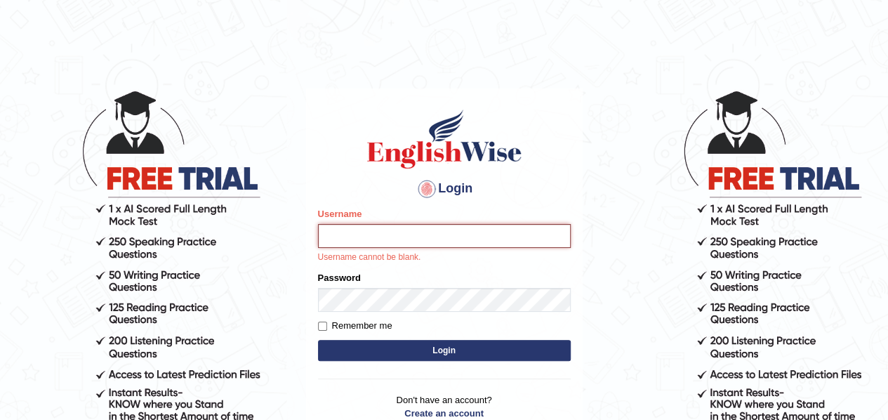
type input "samjoon"
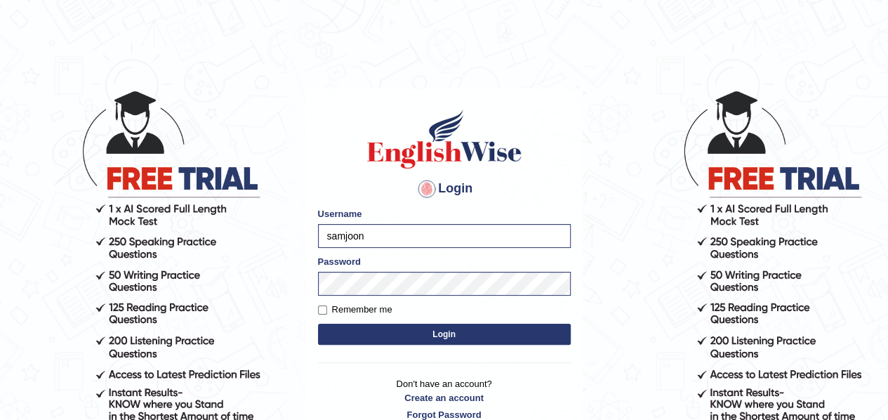
click at [468, 336] on button "Login" at bounding box center [444, 334] width 253 height 21
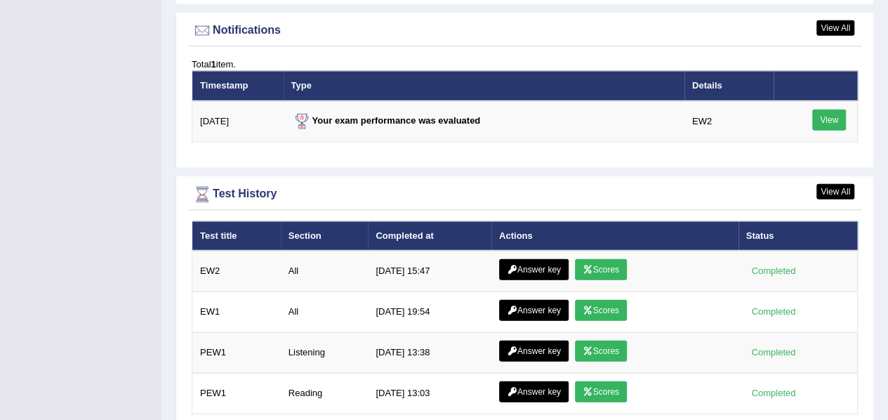
scroll to position [1843, 0]
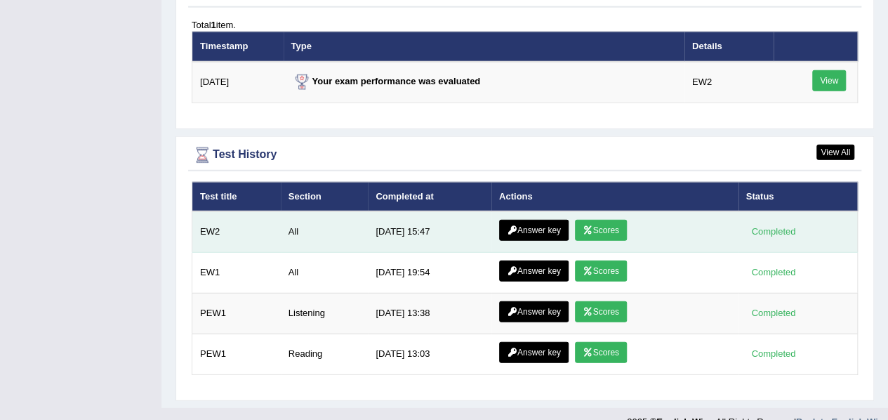
click at [546, 220] on link "Answer key" at bounding box center [534, 230] width 70 height 21
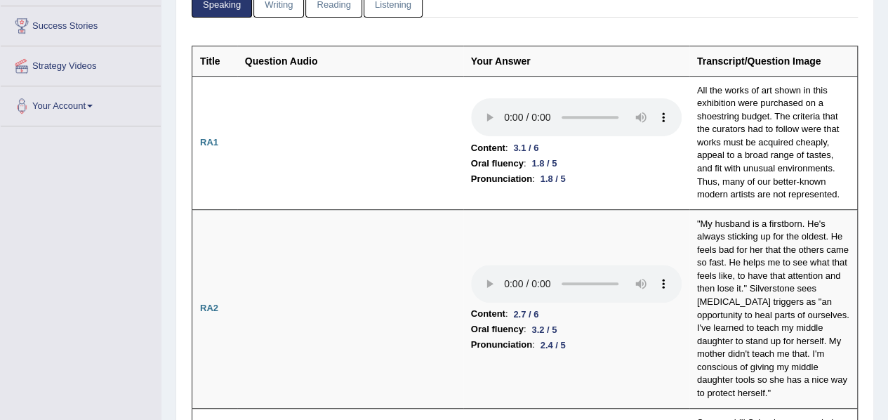
scroll to position [223, 0]
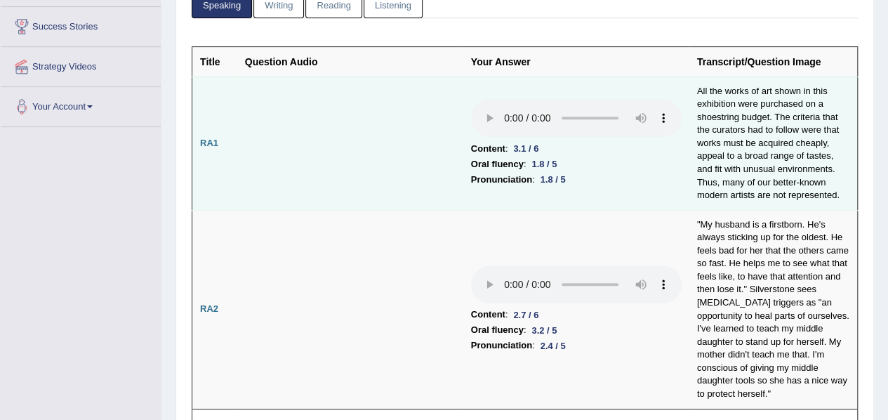
click at [716, 102] on td "All the works of art shown in this exhibition were purchased on a shoestring bu…" at bounding box center [774, 143] width 169 height 133
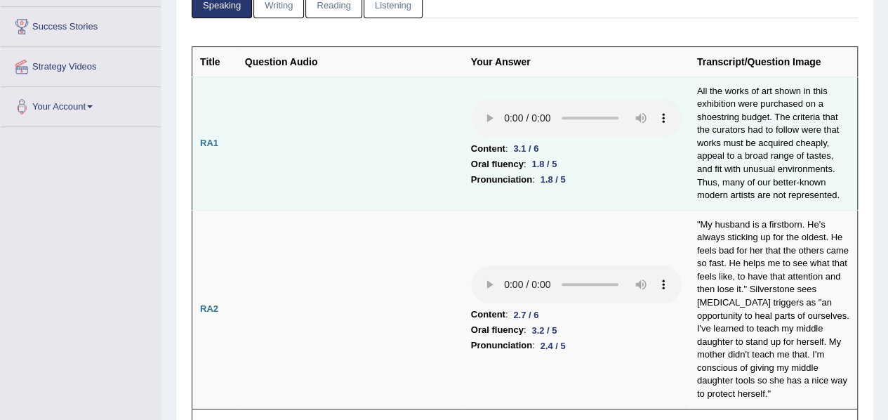
click at [430, 152] on td at bounding box center [350, 143] width 226 height 133
click at [787, 100] on td "All the works of art shown in this exhibition were purchased on a shoestring bu…" at bounding box center [774, 143] width 169 height 133
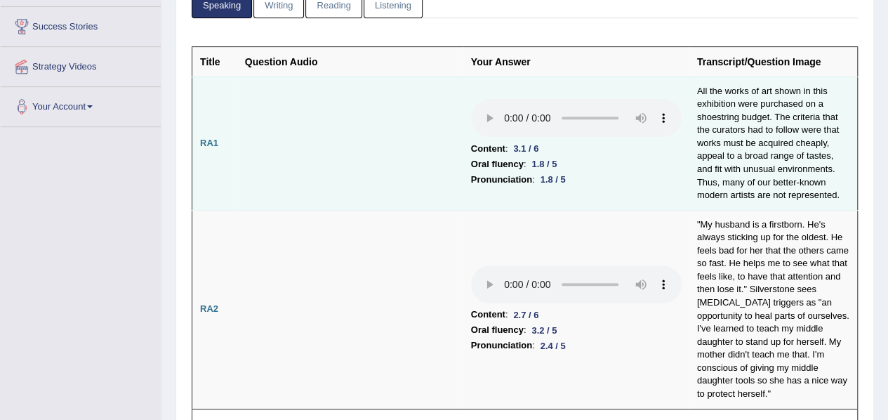
click at [721, 105] on td "All the works of art shown in this exhibition were purchased on a shoestring bu…" at bounding box center [774, 143] width 169 height 133
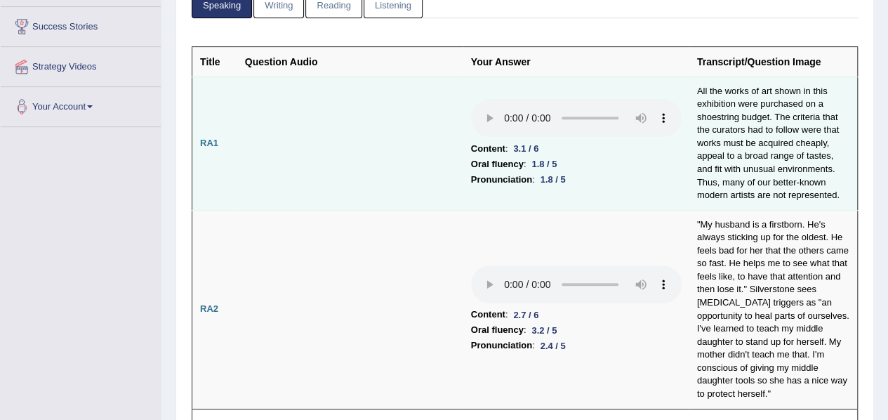
click at [337, 127] on td at bounding box center [350, 143] width 226 height 133
click at [721, 113] on td "All the works of art shown in this exhibition were purchased on a shoestring bu…" at bounding box center [774, 143] width 169 height 133
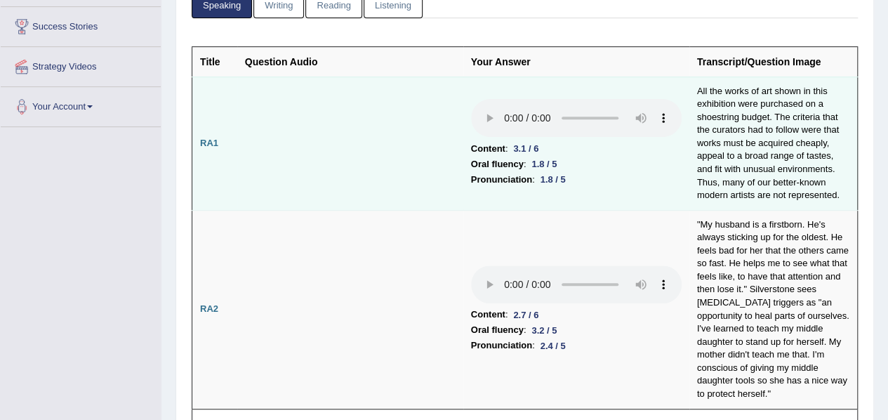
click at [391, 176] on td at bounding box center [350, 143] width 226 height 133
click at [760, 112] on td "All the works of art shown in this exhibition were purchased on a shoestring bu…" at bounding box center [774, 143] width 169 height 133
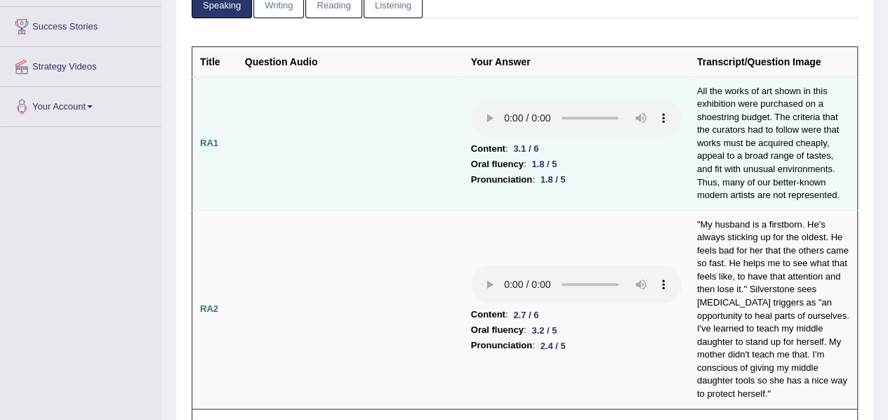
click at [433, 174] on td at bounding box center [350, 143] width 226 height 133
click at [798, 119] on td "All the works of art shown in this exhibition were purchased on a shoestring bu…" at bounding box center [774, 143] width 169 height 133
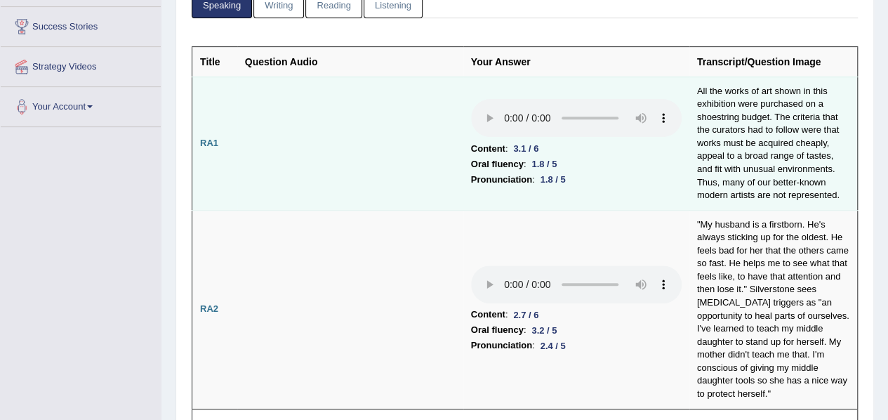
click at [414, 145] on td at bounding box center [350, 143] width 226 height 133
click at [728, 124] on td "All the works of art shown in this exhibition were purchased on a shoestring bu…" at bounding box center [774, 143] width 169 height 133
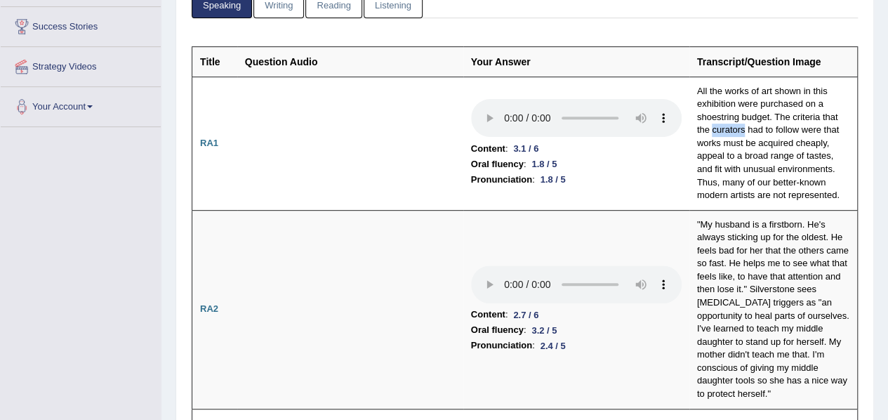
drag, startPoint x: 663, startPoint y: 188, endPoint x: 797, endPoint y: 209, distance: 135.8
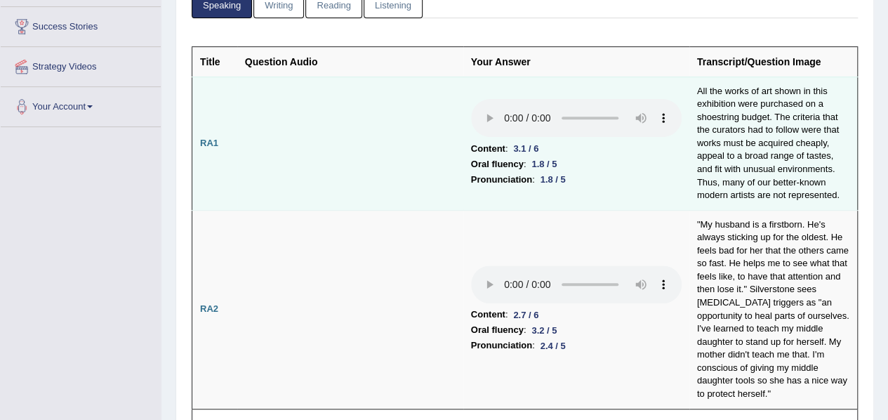
click at [355, 151] on td at bounding box center [350, 143] width 226 height 133
click at [813, 114] on td "All the works of art shown in this exhibition were purchased on a shoestring bu…" at bounding box center [774, 143] width 169 height 133
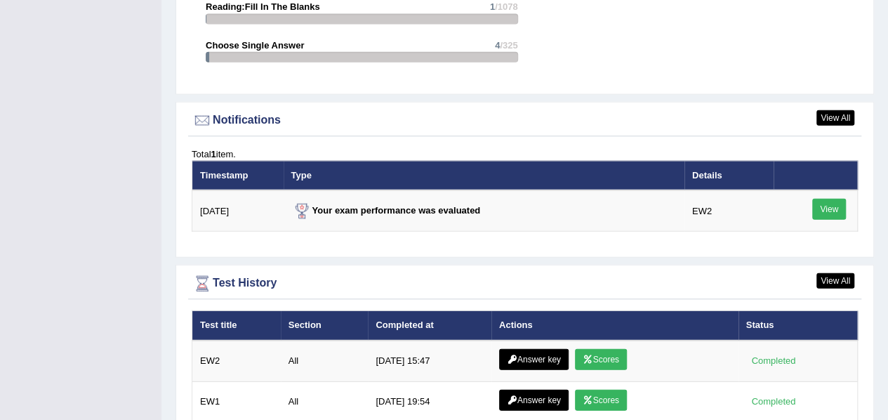
scroll to position [1638, 0]
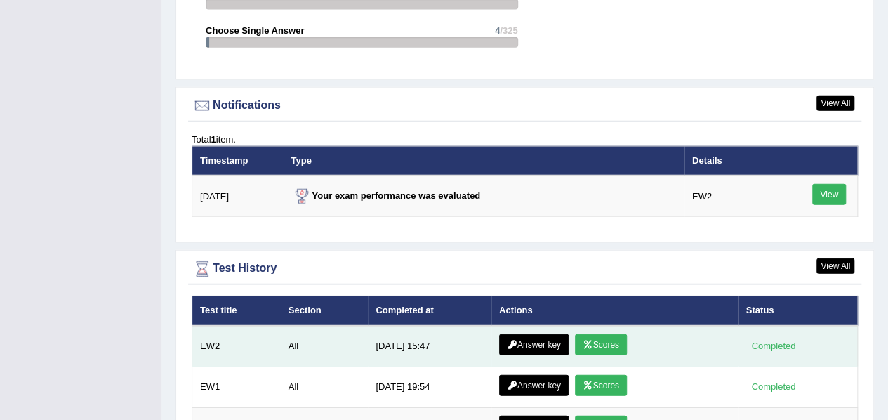
click at [542, 334] on link "Answer key" at bounding box center [534, 344] width 70 height 21
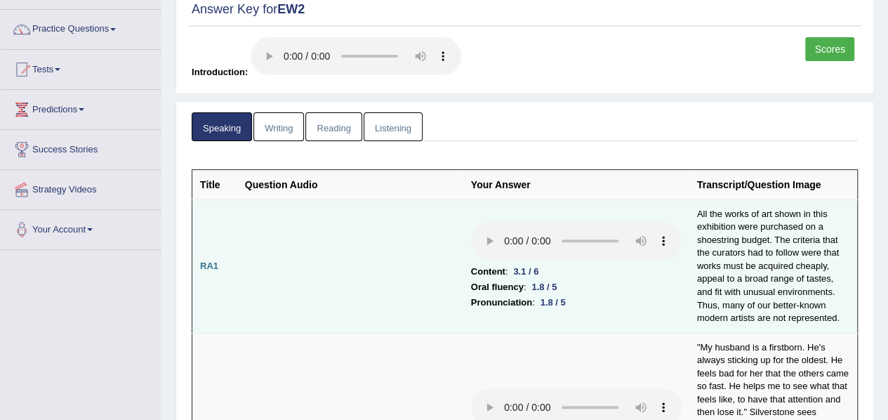
scroll to position [105, 0]
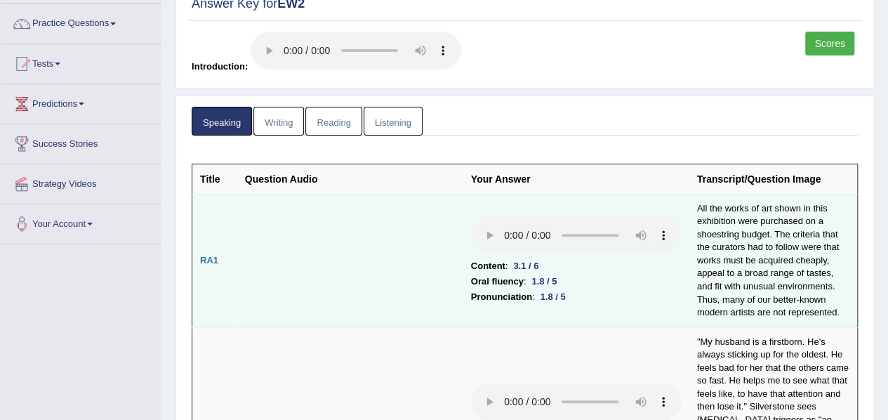
click at [735, 243] on td "All the works of art shown in this exhibition were purchased on a shoestring bu…" at bounding box center [774, 260] width 169 height 133
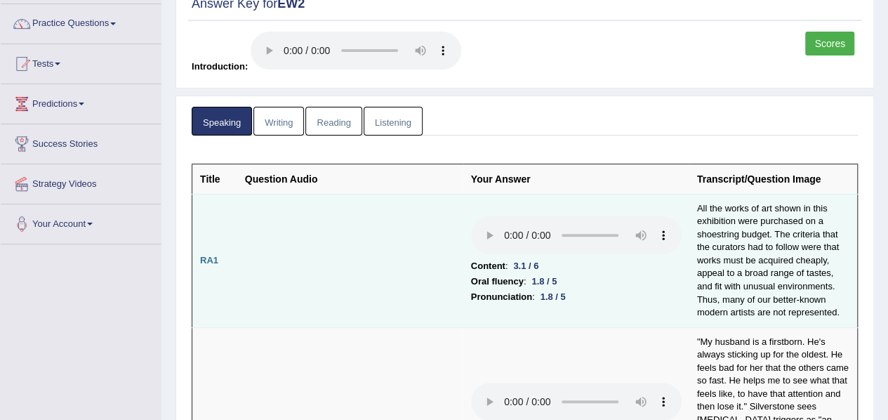
click at [780, 261] on td "All the works of art shown in this exhibition were purchased on a shoestring bu…" at bounding box center [774, 260] width 169 height 133
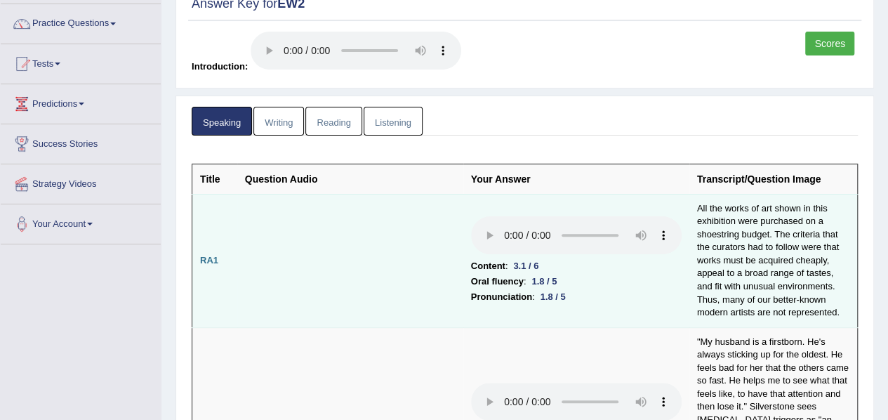
click at [808, 261] on td "All the works of art shown in this exhibition were purchased on a shoestring bu…" at bounding box center [774, 260] width 169 height 133
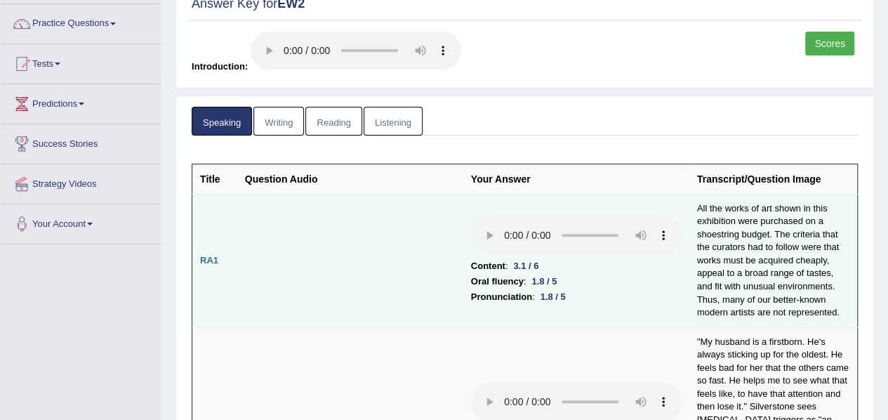
click at [718, 272] on td "All the works of art shown in this exhibition were purchased on a shoestring bu…" at bounding box center [774, 260] width 169 height 133
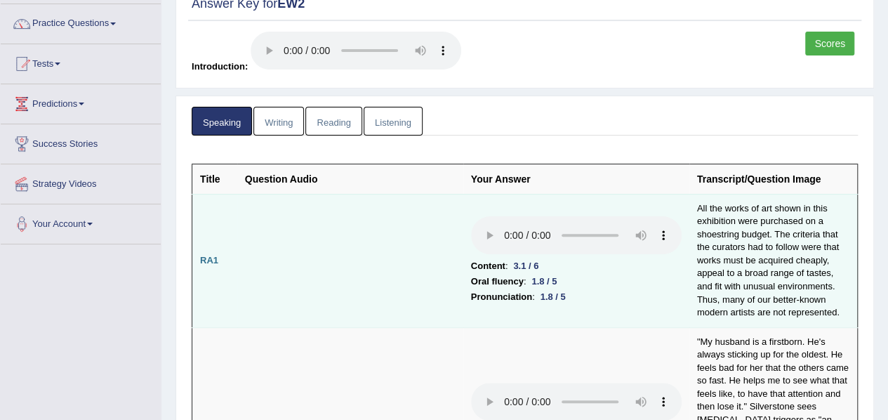
click at [654, 291] on li "Pronunciation : 1.8 / 5" at bounding box center [576, 296] width 211 height 15
click at [814, 272] on td "All the works of art shown in this exhibition were purchased on a shoestring bu…" at bounding box center [774, 260] width 169 height 133
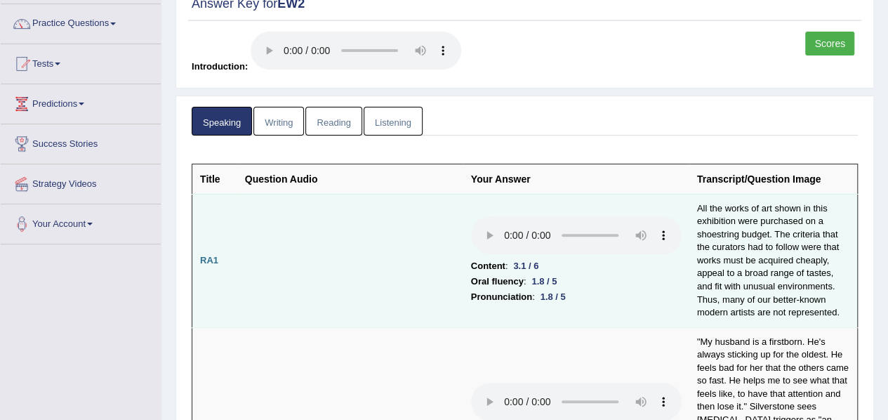
click at [647, 280] on li "Oral fluency : 1.8 / 5" at bounding box center [576, 281] width 211 height 15
click at [718, 284] on td "All the works of art shown in this exhibition were purchased on a shoestring bu…" at bounding box center [774, 260] width 169 height 133
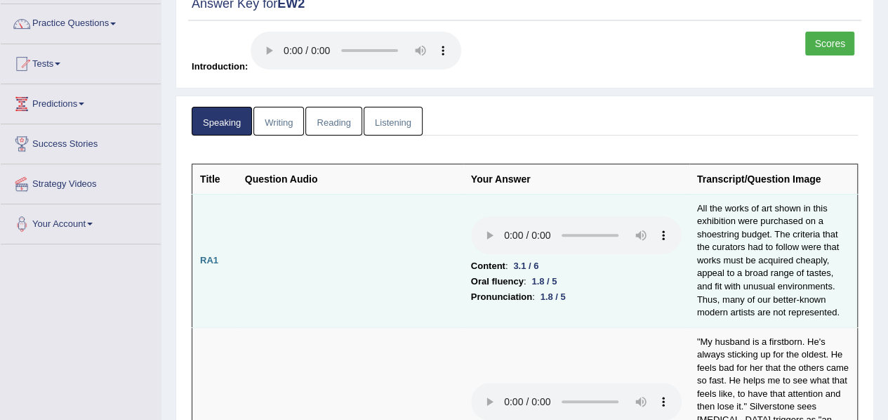
click at [670, 279] on li "Oral fluency : 1.8 / 5" at bounding box center [576, 281] width 211 height 15
click at [711, 298] on td "All the works of art shown in this exhibition were purchased on a shoestring bu…" at bounding box center [774, 260] width 169 height 133
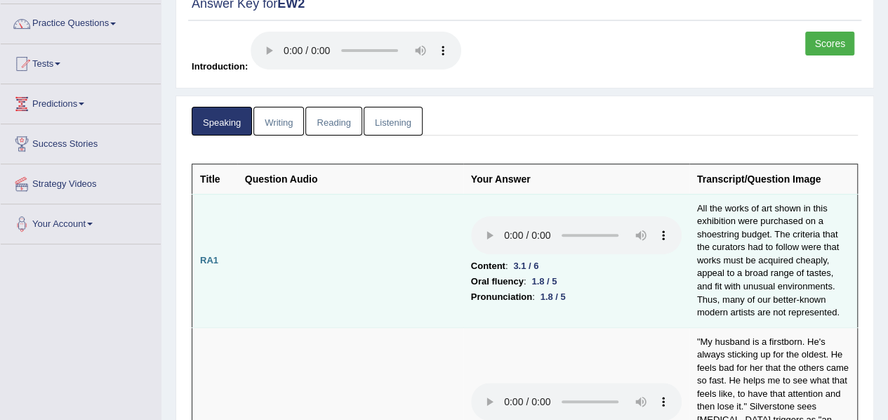
click at [398, 227] on td at bounding box center [350, 260] width 226 height 133
drag, startPoint x: 744, startPoint y: 254, endPoint x: 756, endPoint y: 256, distance: 12.3
click at [756, 256] on td "All the works of art shown in this exhibition were purchased on a shoestring bu…" at bounding box center [774, 260] width 169 height 133
click at [669, 300] on li "Pronunciation : 1.8 / 5" at bounding box center [576, 296] width 211 height 15
click at [804, 313] on td "All the works of art shown in this exhibition were purchased on a shoestring bu…" at bounding box center [774, 260] width 169 height 133
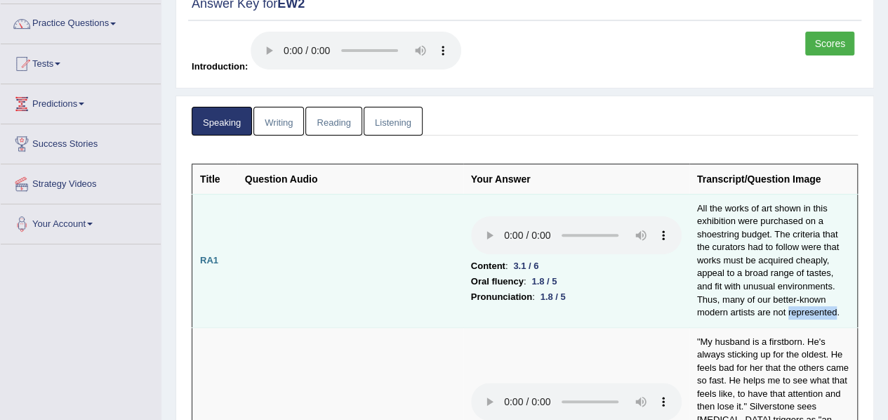
click at [804, 313] on td "All the works of art shown in this exhibition were purchased on a shoestring bu…" at bounding box center [774, 260] width 169 height 133
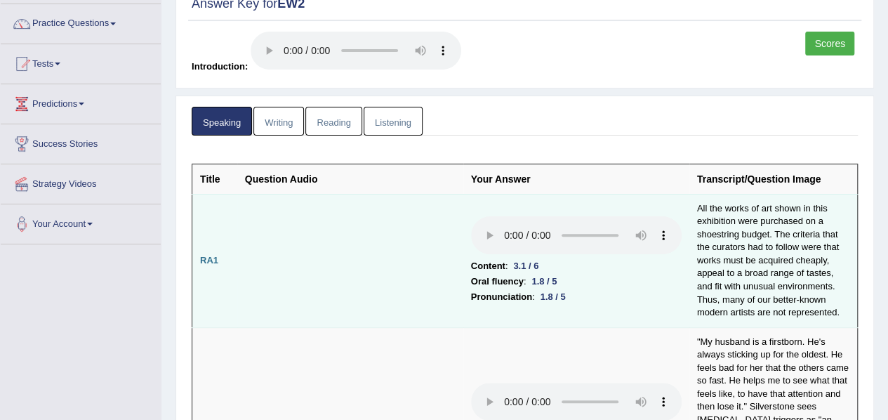
click at [371, 195] on td at bounding box center [350, 260] width 226 height 133
click at [732, 254] on td "All the works of art shown in this exhibition were purchased on a shoestring bu…" at bounding box center [774, 260] width 169 height 133
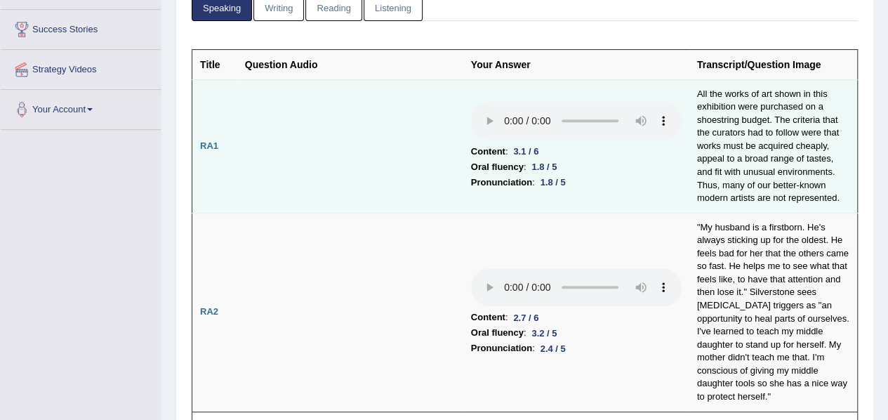
scroll to position [221, 0]
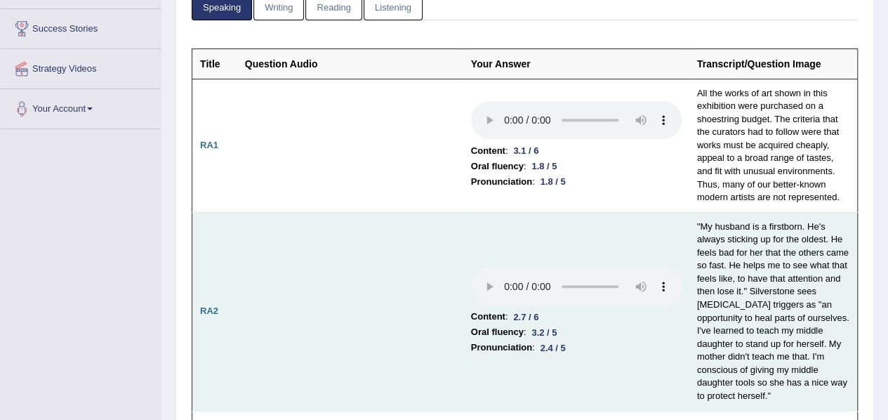
click at [742, 239] on td ""My husband is a firstborn. He's always sticking up for the oldest. He feels ba…" at bounding box center [774, 311] width 169 height 199
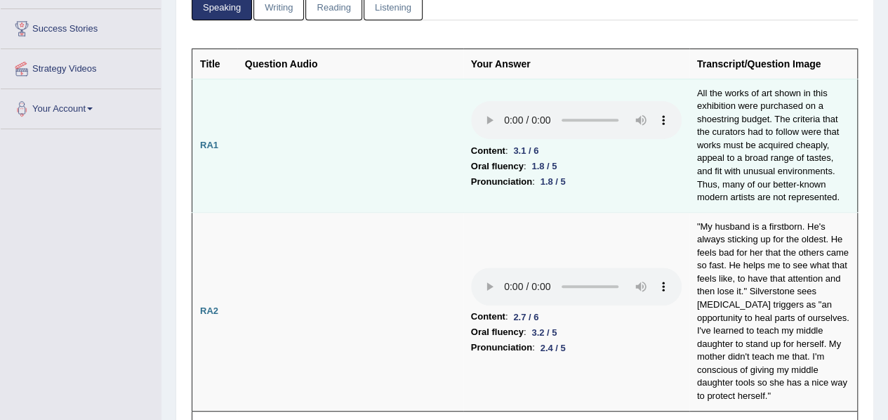
click at [296, 119] on td at bounding box center [350, 145] width 226 height 133
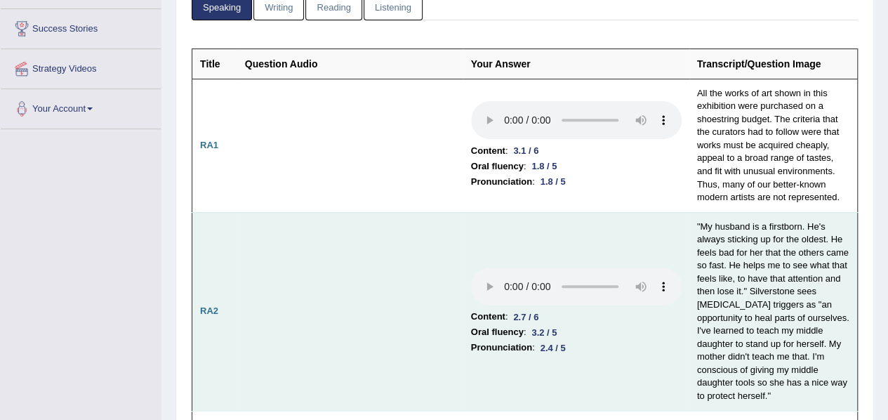
click at [827, 287] on td ""My husband is a firstborn. He's always sticking up for the oldest. He feels ba…" at bounding box center [774, 311] width 169 height 199
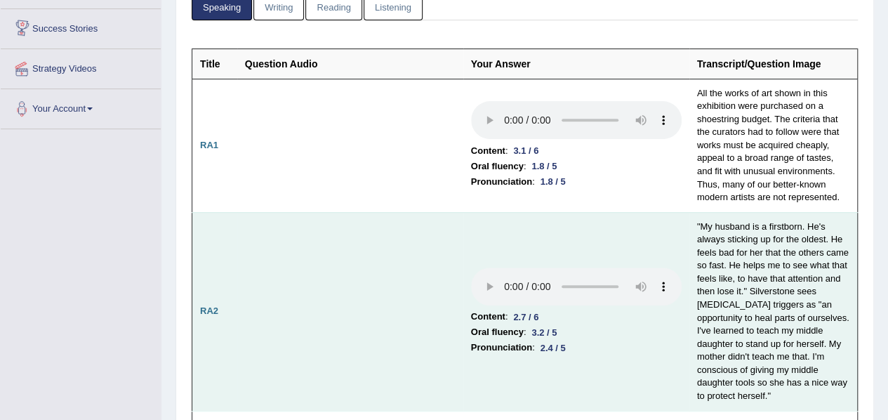
click at [294, 249] on td at bounding box center [350, 311] width 226 height 199
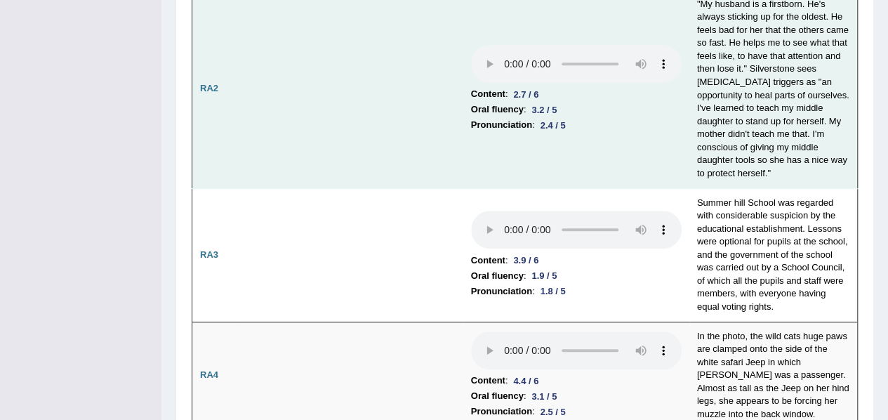
scroll to position [444, 0]
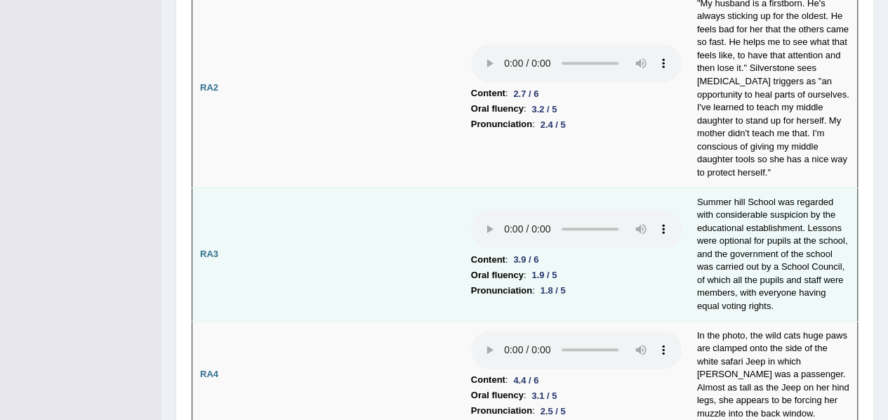
click at [784, 197] on td "Summer hill School was regarded with considerable suspicion by the educational …" at bounding box center [774, 254] width 169 height 133
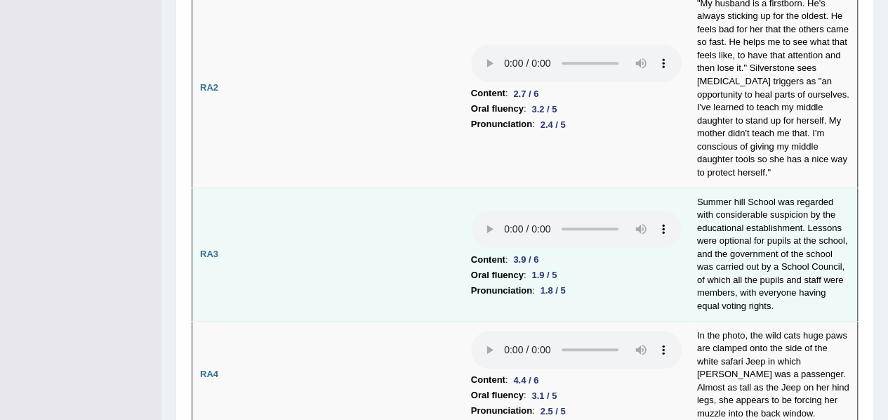
click at [414, 221] on td at bounding box center [350, 254] width 226 height 133
click at [829, 213] on td "Summer hill School was regarded with considerable suspicion by the educational …" at bounding box center [774, 254] width 169 height 133
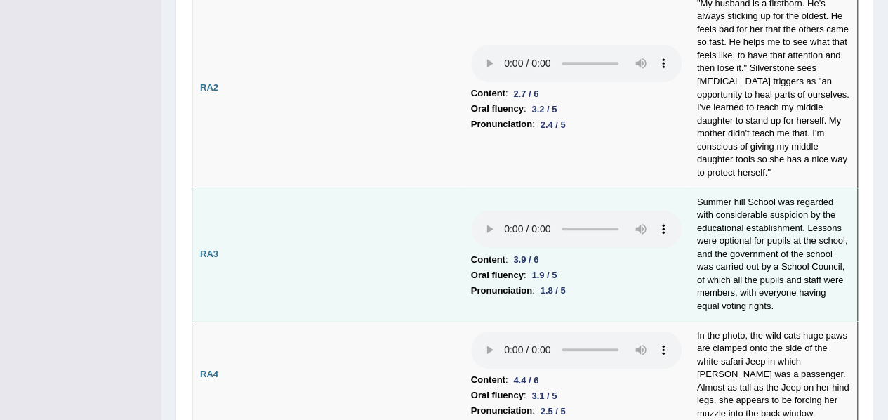
click at [654, 283] on td "Content : 3.9 / 6 Oral fluency : 1.9 / 5 Pronunciation : 1.8 / 5" at bounding box center [576, 254] width 226 height 133
click at [778, 228] on td "Summer hill School was regarded with considerable suspicion by the educational …" at bounding box center [774, 254] width 169 height 133
click at [779, 225] on td "Summer hill School was regarded with considerable suspicion by the educational …" at bounding box center [774, 254] width 169 height 133
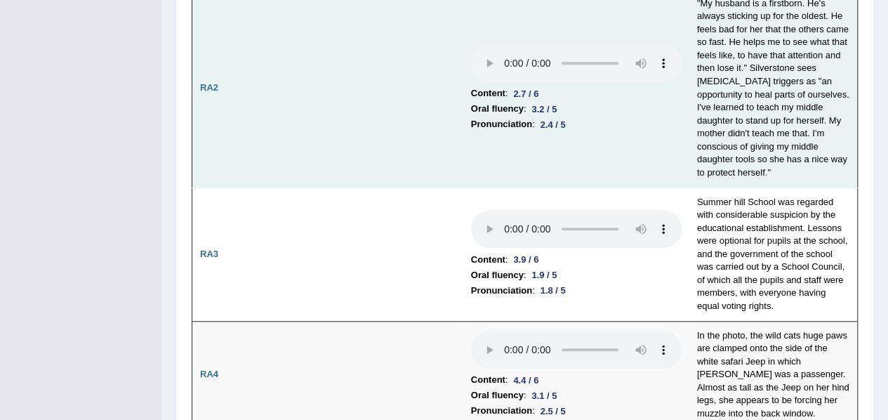
click at [402, 120] on td at bounding box center [350, 88] width 226 height 199
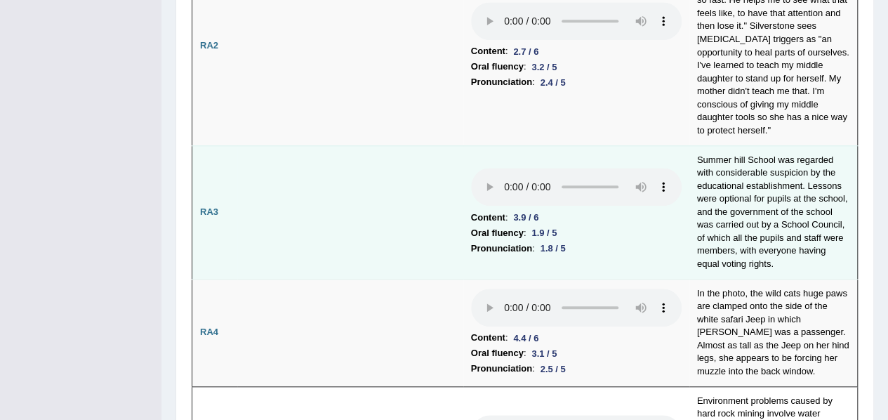
scroll to position [487, 0]
click at [808, 150] on td "Summer hill School was regarded with considerable suspicion by the educational …" at bounding box center [774, 211] width 169 height 133
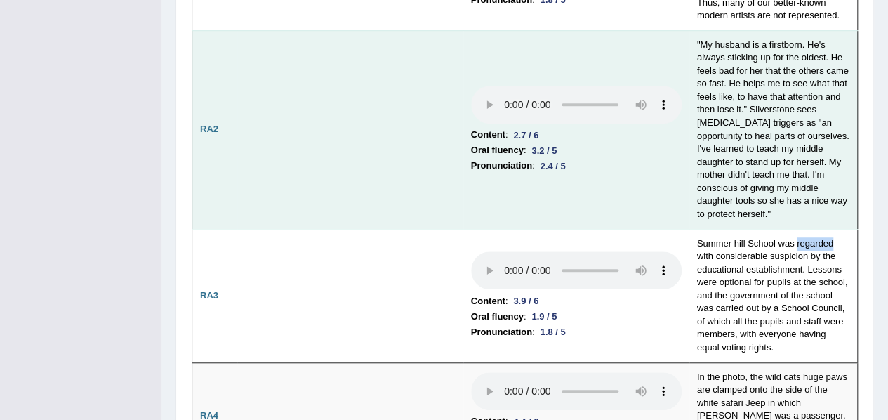
scroll to position [399, 0]
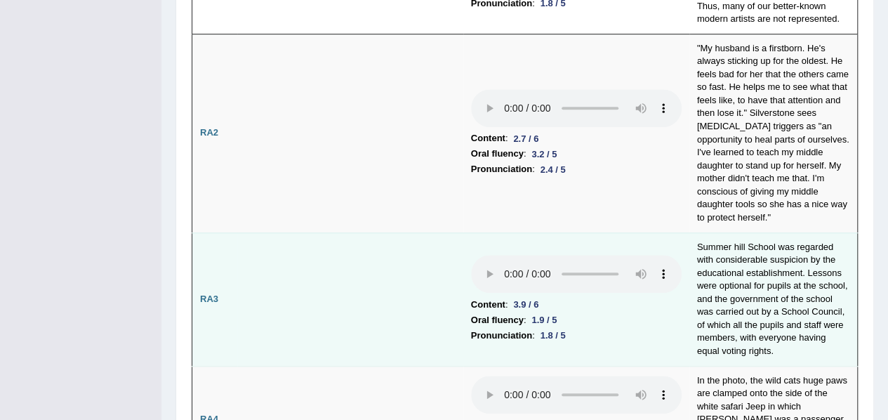
click at [410, 248] on td at bounding box center [350, 298] width 226 height 133
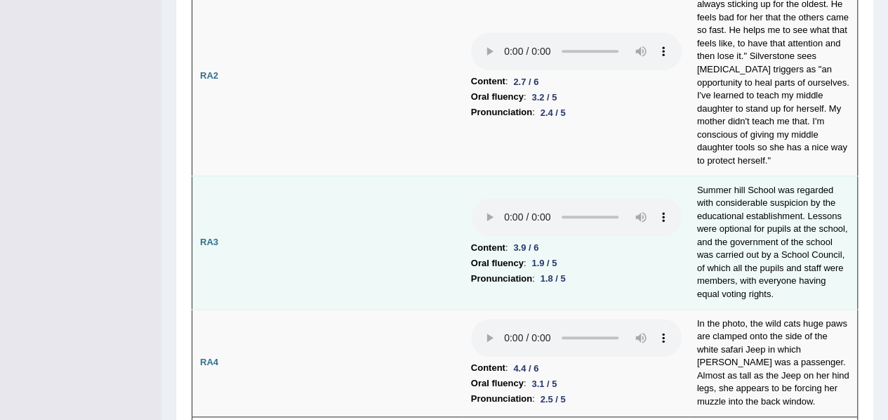
scroll to position [456, 0]
click at [730, 242] on td "Summer hill School was regarded with considerable suspicion by the educational …" at bounding box center [774, 241] width 169 height 133
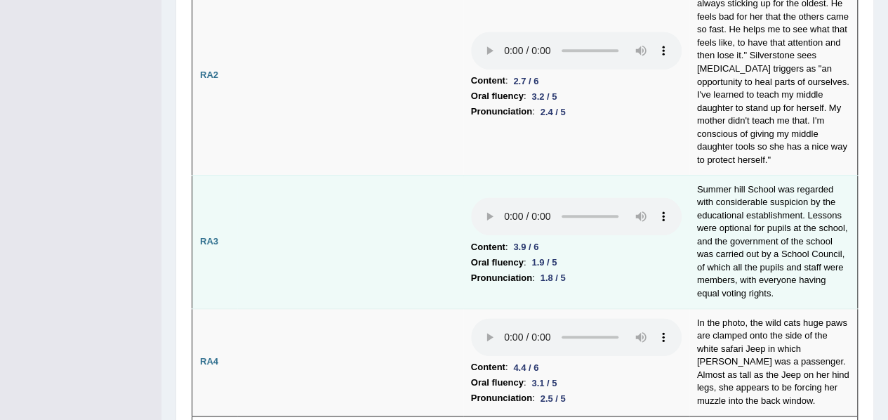
click at [306, 207] on td at bounding box center [350, 241] width 226 height 133
click at [836, 237] on td "Summer hill School was regarded with considerable suspicion by the educational …" at bounding box center [774, 241] width 169 height 133
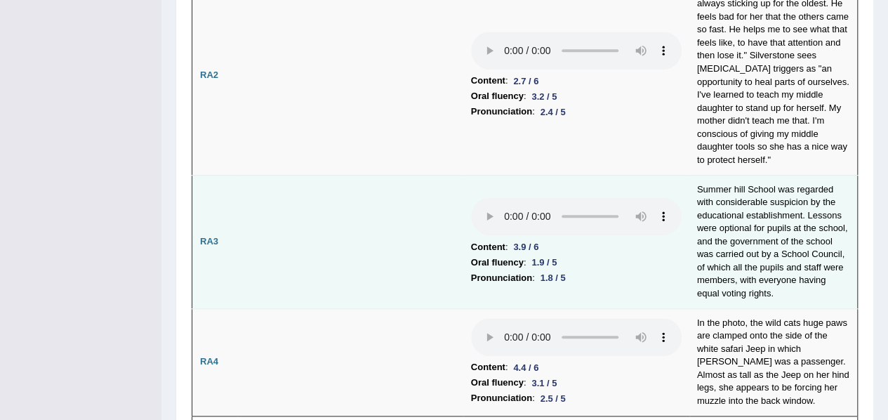
click at [699, 286] on td "Summer hill School was regarded with considerable suspicion by the educational …" at bounding box center [774, 241] width 169 height 133
click at [664, 270] on li "Pronunciation : 1.8 / 5" at bounding box center [576, 277] width 211 height 15
click at [713, 282] on td "Summer hill School was regarded with considerable suspicion by the educational …" at bounding box center [774, 241] width 169 height 133
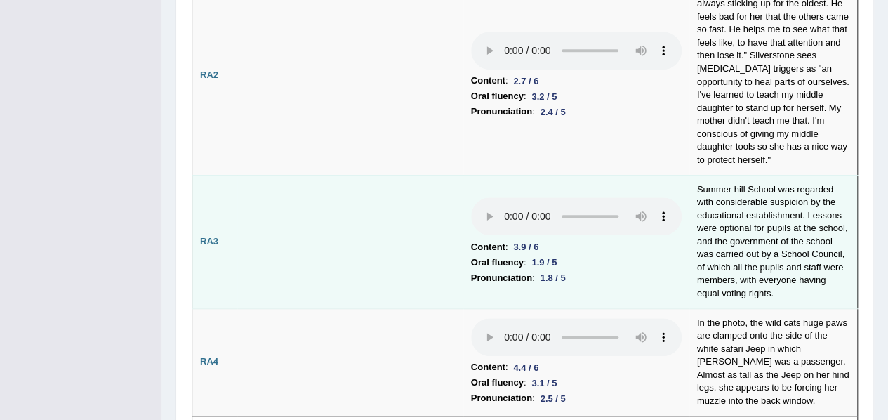
click at [595, 255] on li "Oral fluency : 1.9 / 5" at bounding box center [576, 262] width 211 height 15
click at [730, 277] on td "Summer hill School was regarded with considerable suspicion by the educational …" at bounding box center [774, 241] width 169 height 133
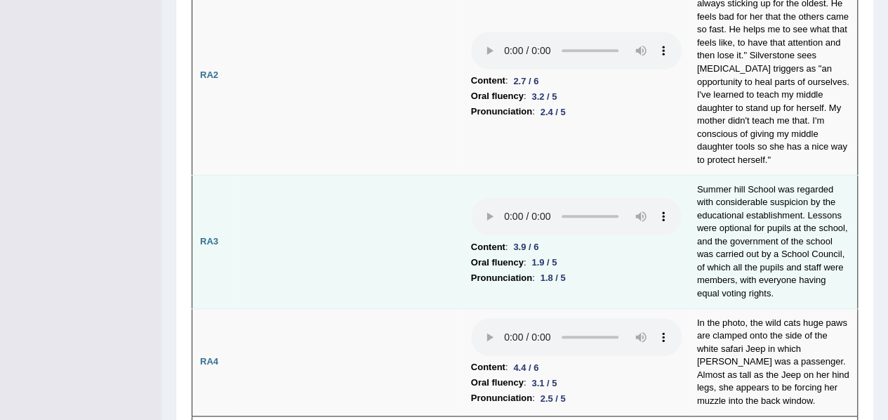
click at [611, 270] on li "Pronunciation : 1.8 / 5" at bounding box center [576, 277] width 211 height 15
click at [788, 190] on td "Summer hill School was regarded with considerable suspicion by the educational …" at bounding box center [774, 241] width 169 height 133
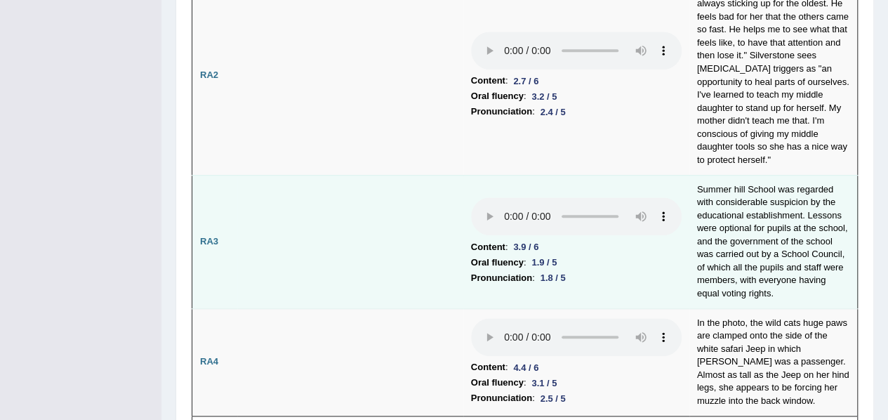
click at [428, 197] on td at bounding box center [350, 241] width 226 height 133
click at [725, 242] on td "Summer hill School was regarded with considerable suspicion by the educational …" at bounding box center [774, 241] width 169 height 133
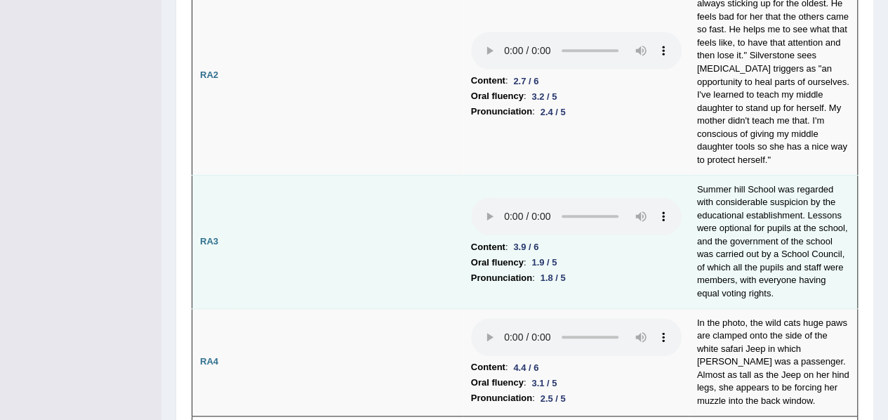
click at [664, 270] on li "Pronunciation : 1.8 / 5" at bounding box center [576, 277] width 211 height 15
click at [706, 277] on td "Summer hill School was regarded with considerable suspicion by the educational …" at bounding box center [774, 241] width 169 height 133
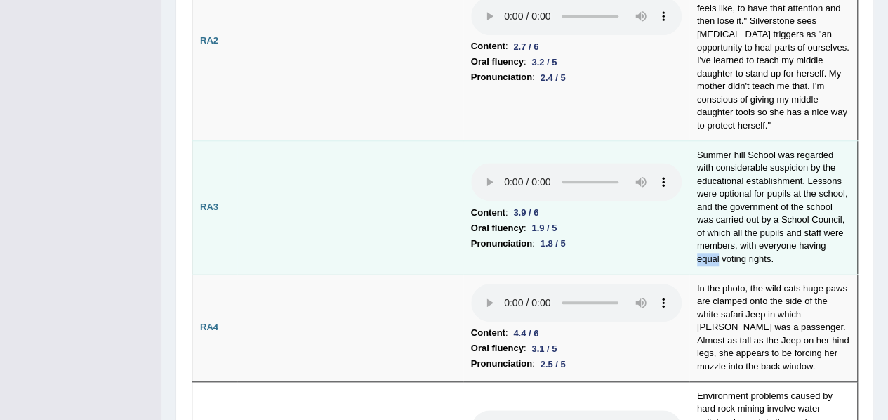
scroll to position [492, 0]
click at [317, 192] on td at bounding box center [350, 206] width 226 height 133
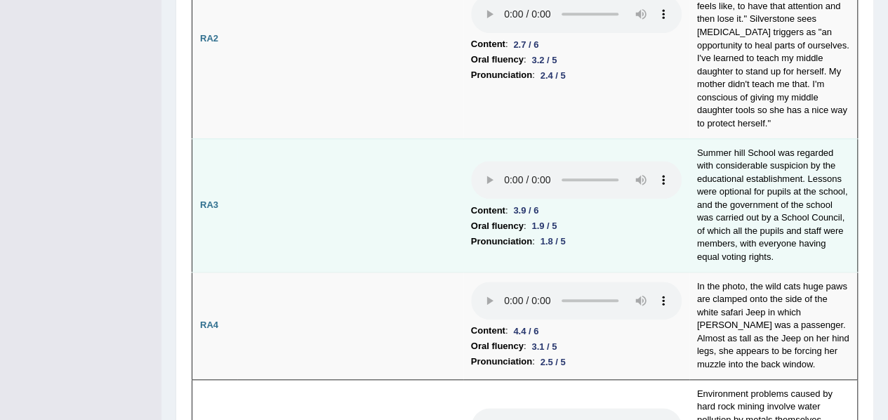
click at [793, 151] on td "Summer hill School was regarded with considerable suspicion by the educational …" at bounding box center [774, 204] width 169 height 133
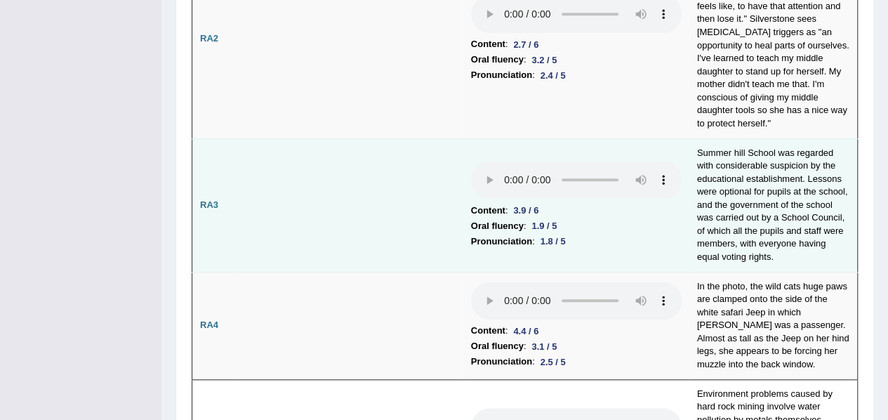
click at [393, 179] on td at bounding box center [350, 204] width 226 height 133
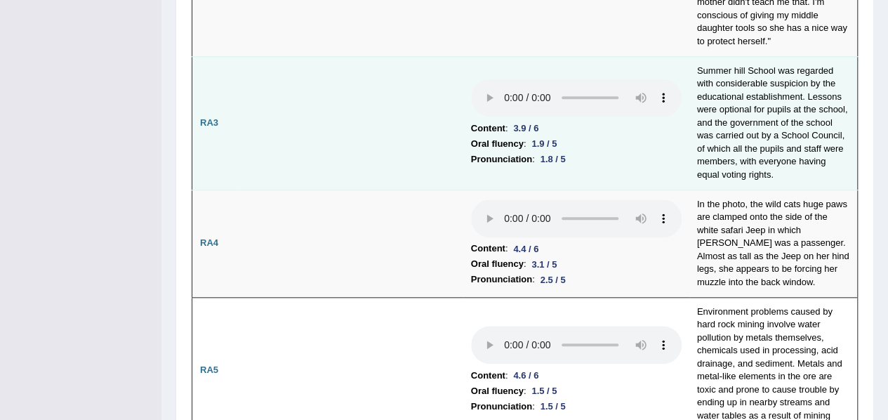
scroll to position [579, 0]
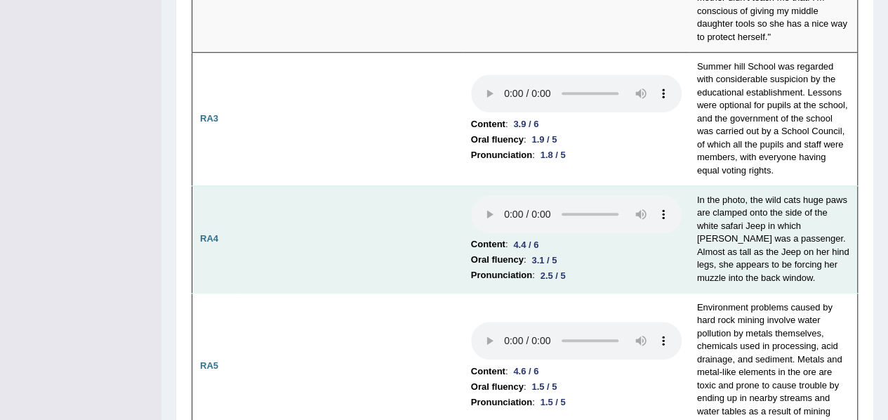
click at [817, 246] on td "In the photo, the wild cats huge paws are clamped onto the side of the white sa…" at bounding box center [774, 238] width 169 height 107
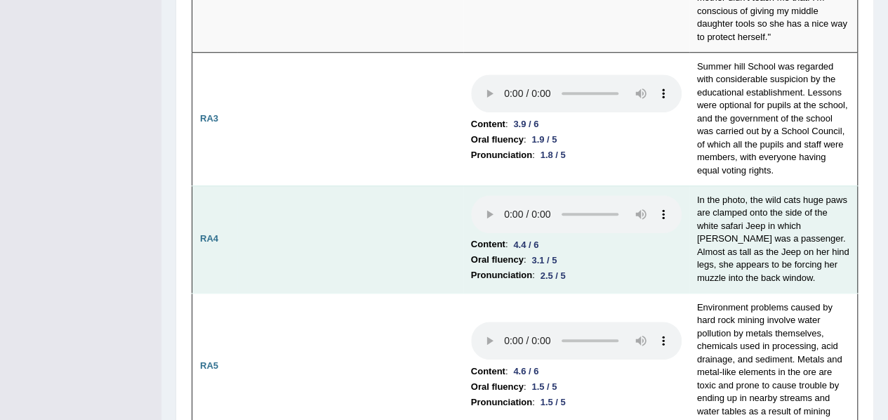
click at [659, 252] on li "Oral fluency : 3.1 / 5" at bounding box center [576, 259] width 211 height 15
click at [791, 185] on td "In the photo, the wild cats huge paws are clamped onto the side of the white sa…" at bounding box center [774, 238] width 169 height 107
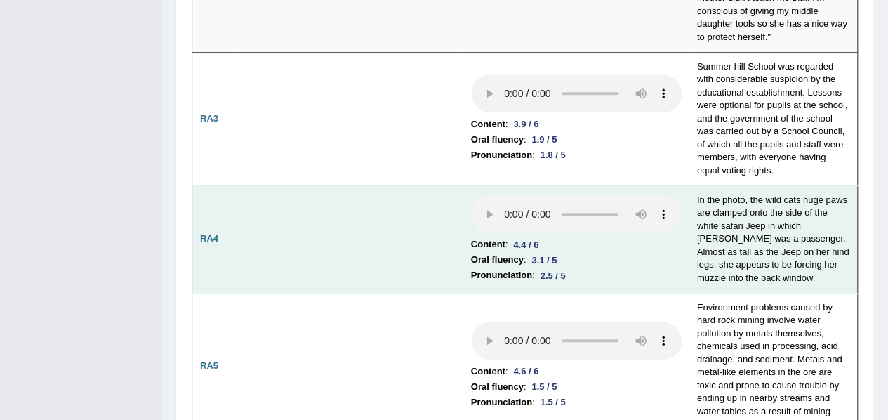
click at [839, 186] on td "In the photo, the wild cats huge paws are clamped onto the side of the white sa…" at bounding box center [774, 238] width 169 height 107
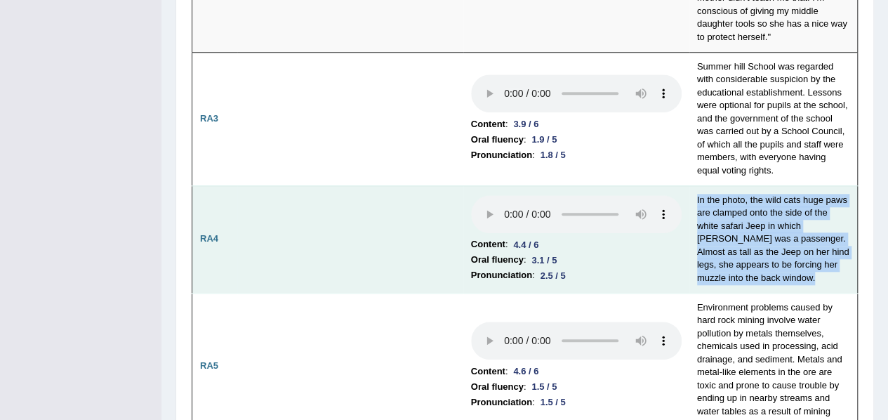
click at [839, 186] on td "In the photo, the wild cats huge paws are clamped onto the side of the white sa…" at bounding box center [774, 238] width 169 height 107
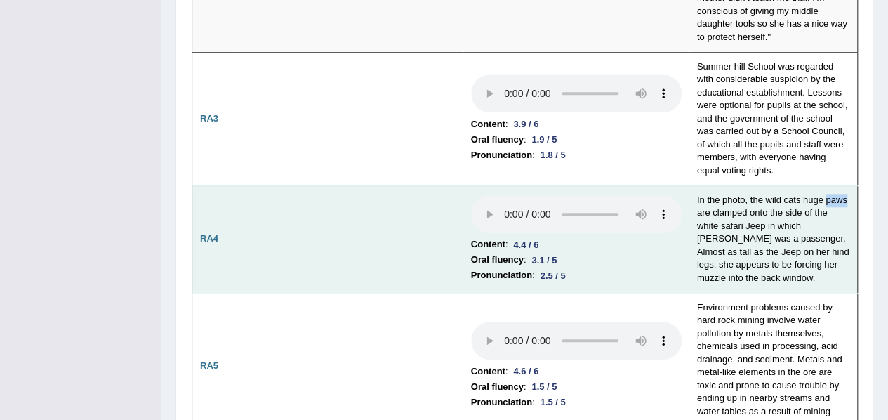
click at [839, 186] on td "In the photo, the wild cats huge paws are clamped onto the side of the white sa…" at bounding box center [774, 238] width 169 height 107
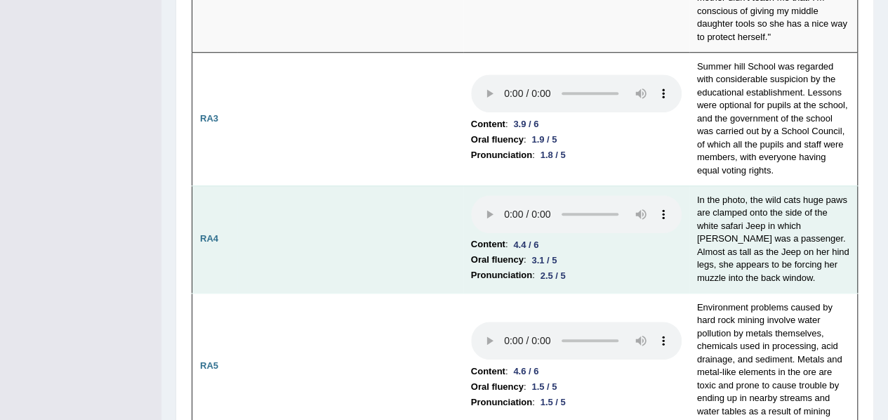
click at [678, 268] on li "Pronunciation : 2.5 / 5" at bounding box center [576, 275] width 211 height 15
click at [732, 196] on td "In the photo, the wild cats huge paws are clamped onto the side of the white sa…" at bounding box center [774, 238] width 169 height 107
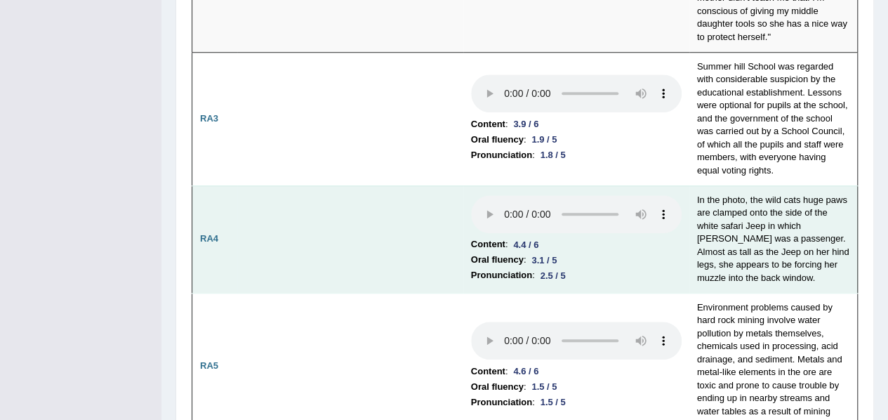
click at [356, 207] on td at bounding box center [350, 238] width 226 height 107
click at [771, 249] on td "In the photo, the wild cats huge paws are clamped onto the side of the white sa…" at bounding box center [774, 238] width 169 height 107
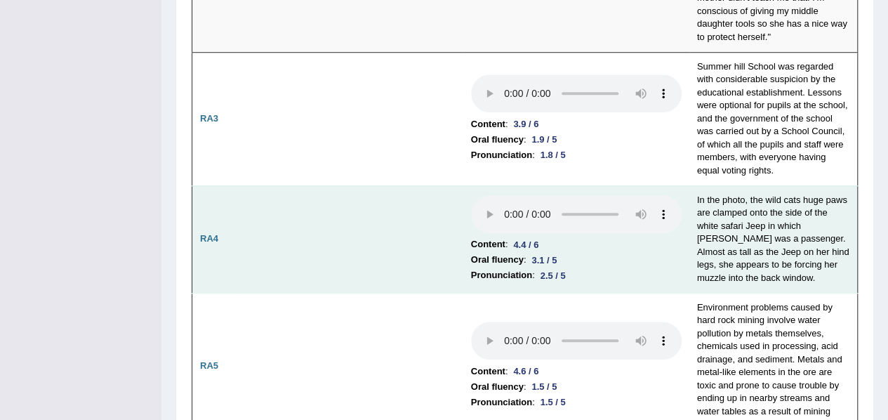
click at [400, 227] on td at bounding box center [350, 238] width 226 height 107
click at [771, 253] on td "In the photo, the wild cats huge paws are clamped onto the side of the white sa…" at bounding box center [774, 238] width 169 height 107
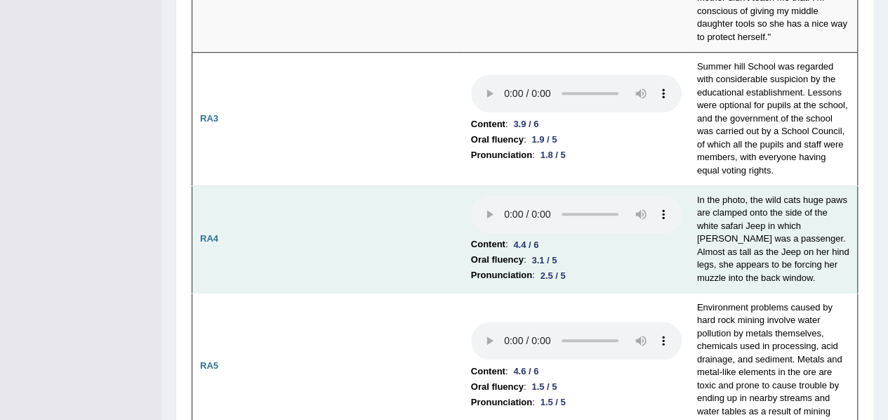
click at [654, 252] on li "Oral fluency : 3.1 / 5" at bounding box center [576, 259] width 211 height 15
click at [711, 248] on td "In the photo, the wild cats huge paws are clamped onto the side of the white sa…" at bounding box center [774, 238] width 169 height 107
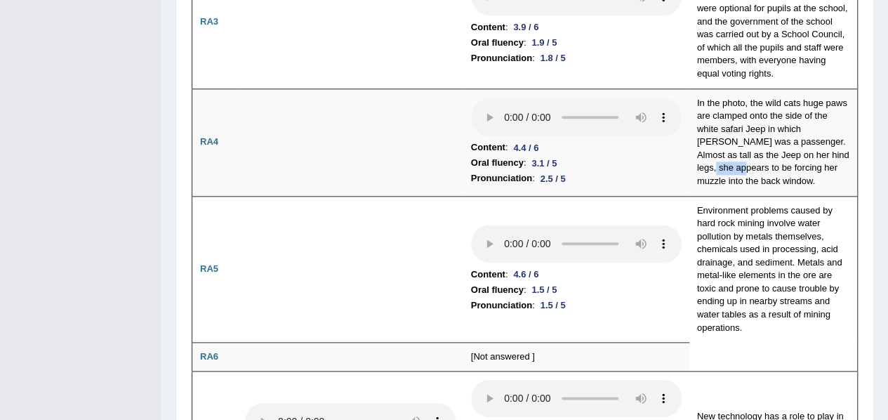
scroll to position [676, 0]
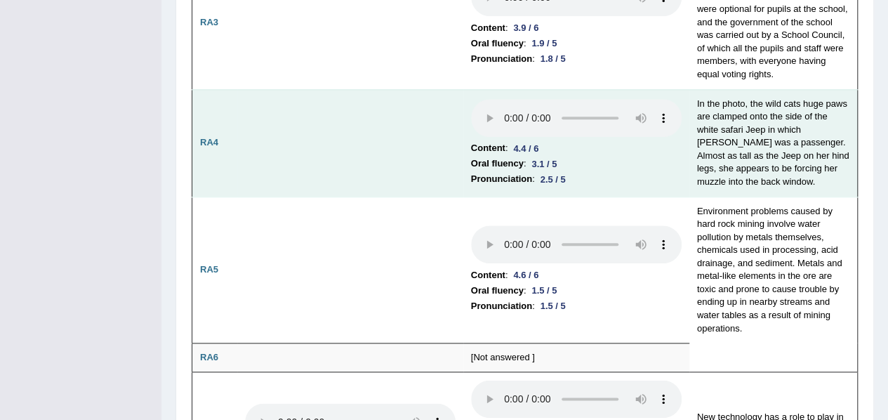
click at [607, 156] on li "Oral fluency : 3.1 / 5" at bounding box center [576, 163] width 211 height 15
click at [715, 154] on td "In the photo, the wild cats huge paws are clamped onto the side of the white sa…" at bounding box center [774, 142] width 169 height 107
